Goal: Check status: Check status

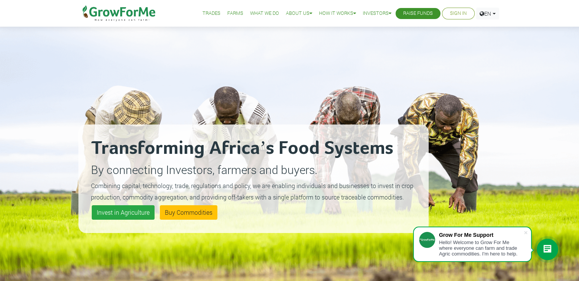
click at [445, 12] on li "Sign In" at bounding box center [458, 14] width 33 height 12
click at [445, 13] on li "Sign In" at bounding box center [458, 14] width 33 height 12
click at [452, 14] on link "Sign In" at bounding box center [458, 14] width 17 height 8
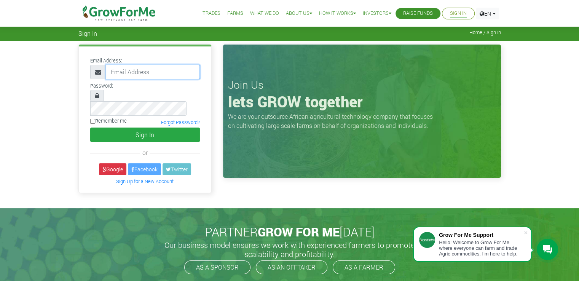
click at [177, 70] on input "email" at bounding box center [153, 72] width 94 height 14
type input "awusiemmanuel604@gmail.com"
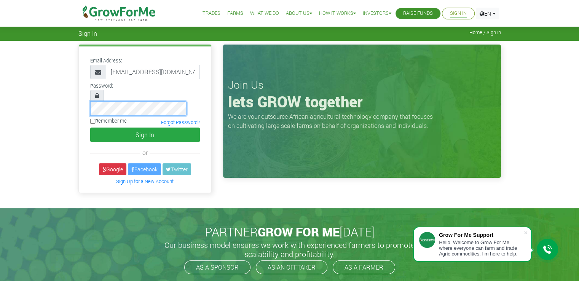
click at [90, 128] on button "Sign In" at bounding box center [145, 135] width 110 height 14
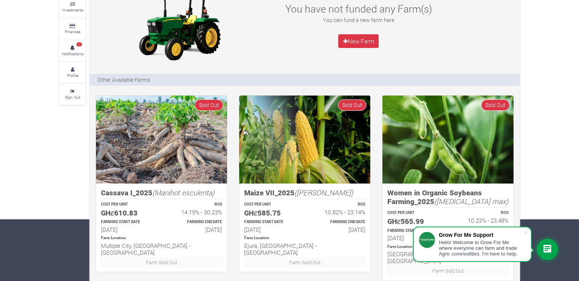
scroll to position [63, 0]
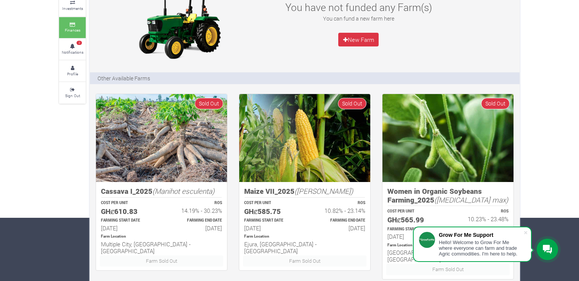
click at [72, 32] on small "Finances" at bounding box center [73, 29] width 16 height 5
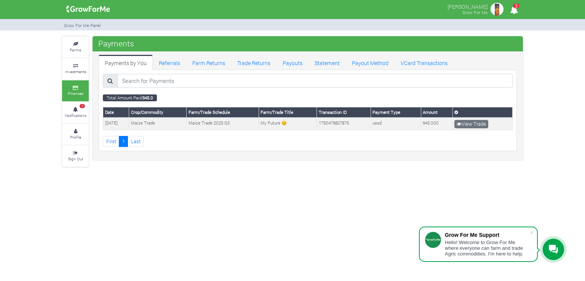
click at [157, 113] on th "Crop/Commodity" at bounding box center [157, 112] width 57 height 10
click at [137, 137] on link "Last" at bounding box center [136, 141] width 16 height 11
click at [209, 63] on link "Farm Returns" at bounding box center [208, 62] width 45 height 15
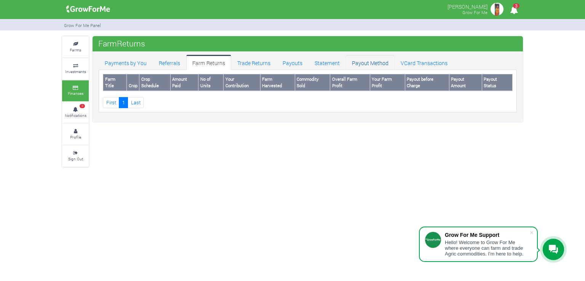
click at [376, 66] on link "Payout Method" at bounding box center [370, 62] width 49 height 15
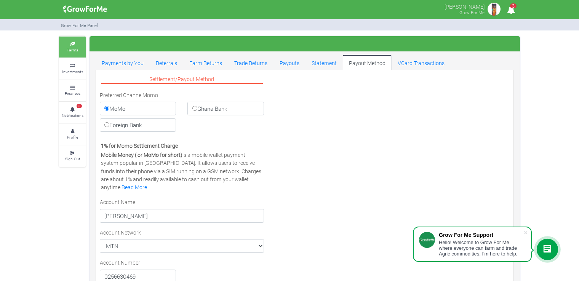
click at [70, 56] on link "Farms" at bounding box center [72, 47] width 27 height 21
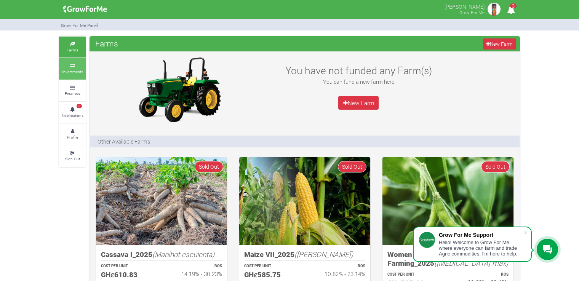
click at [70, 71] on small "Investments" at bounding box center [72, 71] width 21 height 5
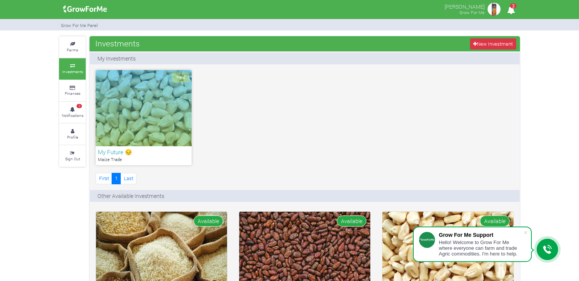
click at [163, 128] on div "Paid" at bounding box center [144, 108] width 96 height 76
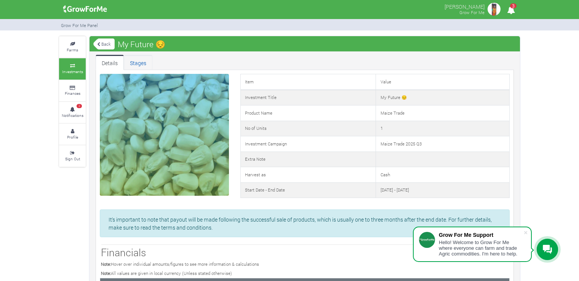
click at [142, 59] on link "Stages" at bounding box center [138, 62] width 29 height 15
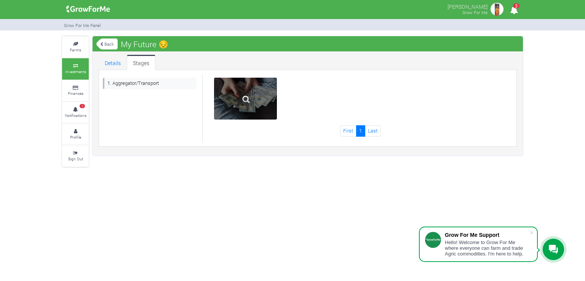
click at [226, 99] on div at bounding box center [245, 99] width 63 height 42
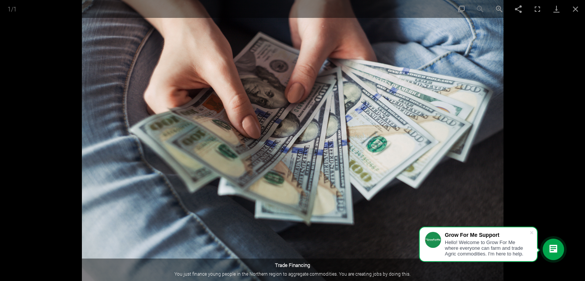
click at [203, 92] on img at bounding box center [292, 140] width 421 height 281
click at [558, 5] on link "Download" at bounding box center [556, 9] width 19 height 18
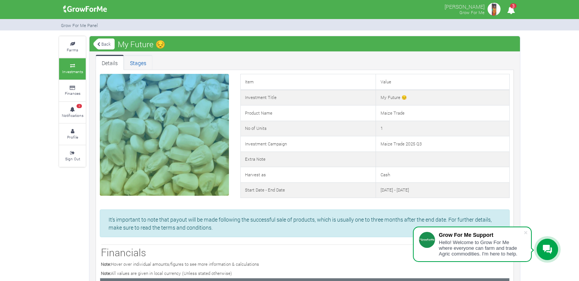
click at [139, 59] on link "Stages" at bounding box center [138, 62] width 29 height 15
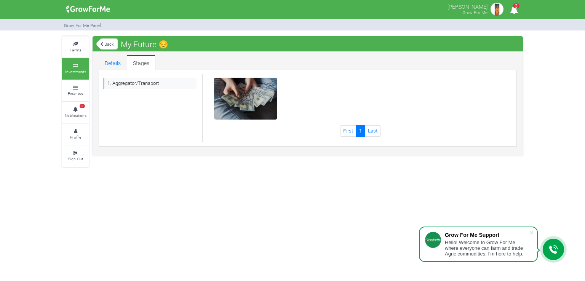
click at [153, 101] on div "1. Aggregator/Transport" at bounding box center [149, 108] width 105 height 68
click at [142, 96] on div "1. Aggregator/Transport" at bounding box center [149, 108] width 105 height 68
click at [108, 81] on link "1. Aggregator/Transport" at bounding box center [150, 83] width 94 height 11
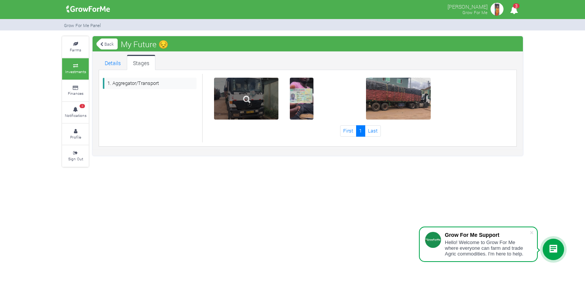
click at [243, 98] on img at bounding box center [247, 99] width 24 height 24
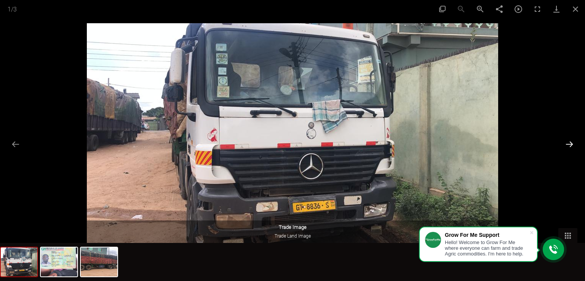
click at [572, 151] on button "Next slide" at bounding box center [569, 144] width 16 height 15
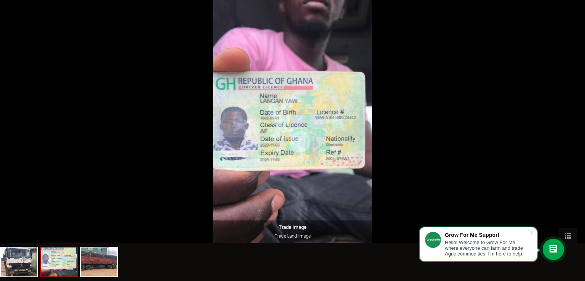
click at [572, 151] on button "Next slide" at bounding box center [573, 144] width 16 height 15
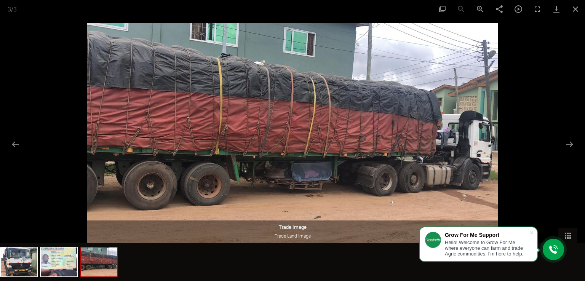
click at [405, 148] on img at bounding box center [292, 138] width 411 height 231
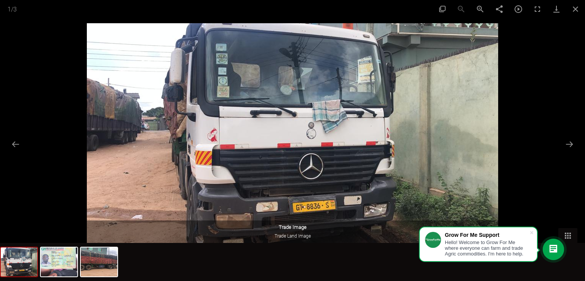
click at [405, 148] on img at bounding box center [292, 138] width 411 height 231
drag, startPoint x: 405, startPoint y: 148, endPoint x: 402, endPoint y: 216, distance: 67.8
click at [402, 216] on img at bounding box center [292, 138] width 411 height 231
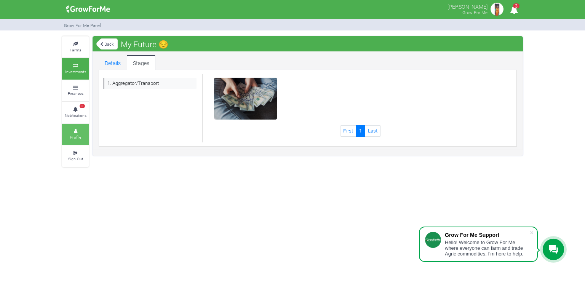
click at [75, 129] on icon at bounding box center [75, 131] width 23 height 4
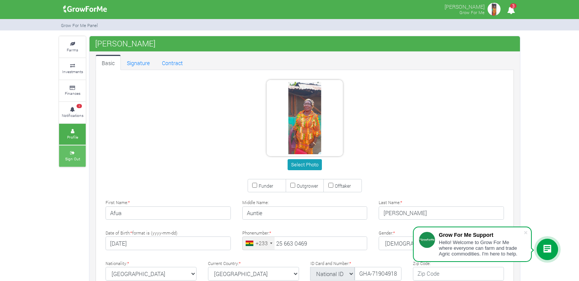
click at [78, 152] on icon at bounding box center [72, 153] width 23 height 4
